Goal: Information Seeking & Learning: Learn about a topic

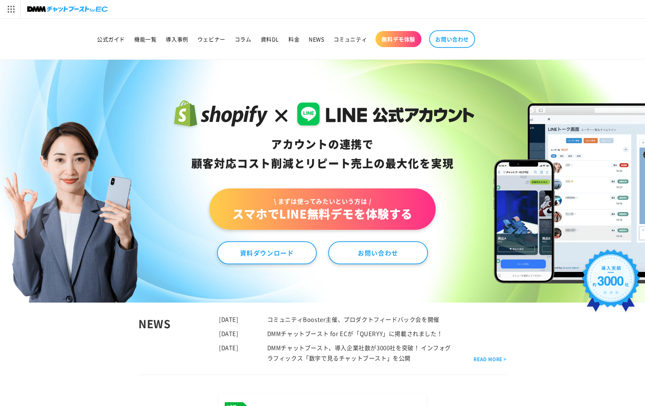
click at [43, 12] on img at bounding box center [67, 9] width 81 height 11
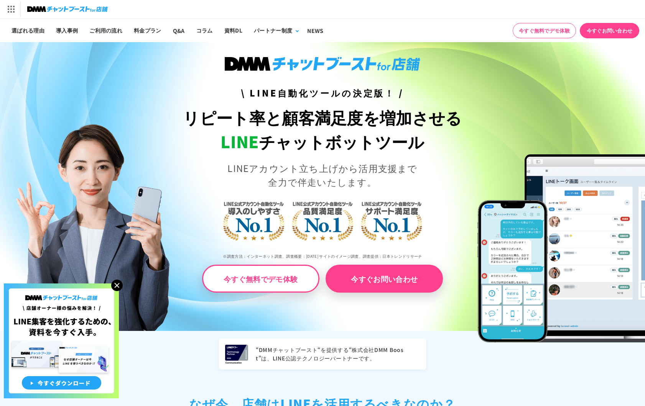
click at [115, 284] on img at bounding box center [117, 286] width 12 height 12
click at [120, 290] on img at bounding box center [117, 286] width 12 height 12
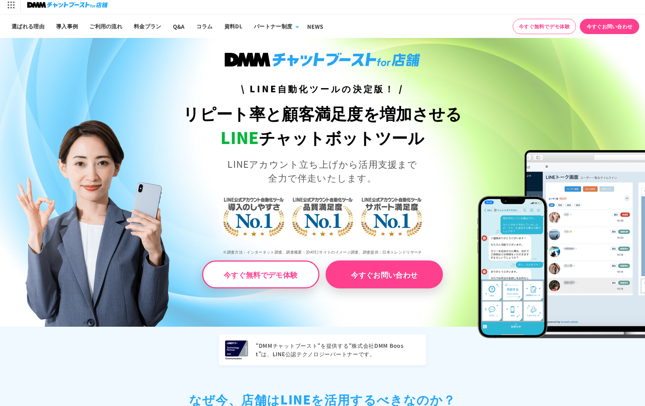
scroll to position [7, 0]
